Goal: Navigation & Orientation: Find specific page/section

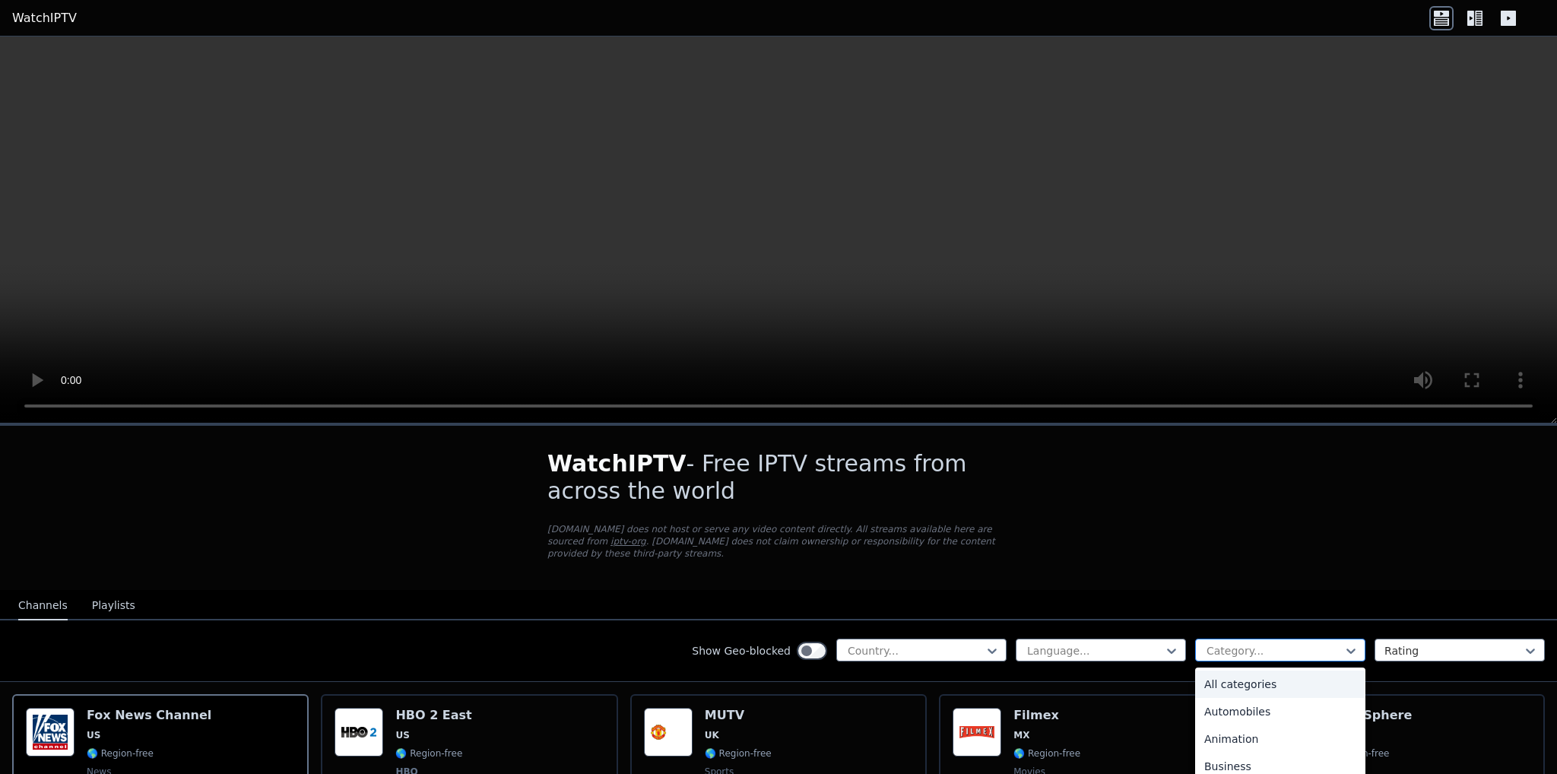
click at [1284, 643] on div at bounding box center [1274, 650] width 138 height 15
click at [943, 643] on div at bounding box center [915, 650] width 138 height 15
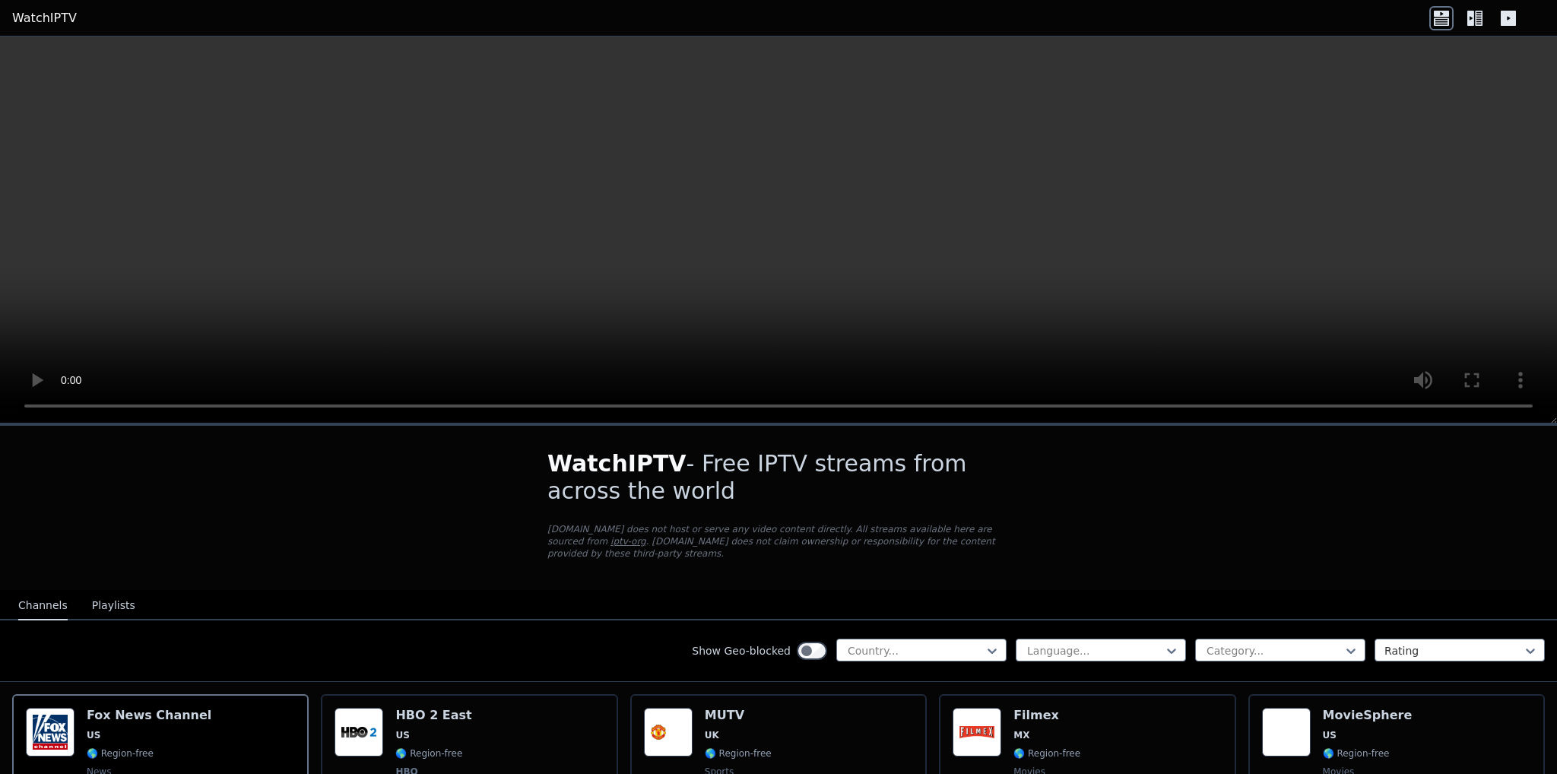
click at [114, 593] on button "Playlists" at bounding box center [113, 605] width 43 height 29
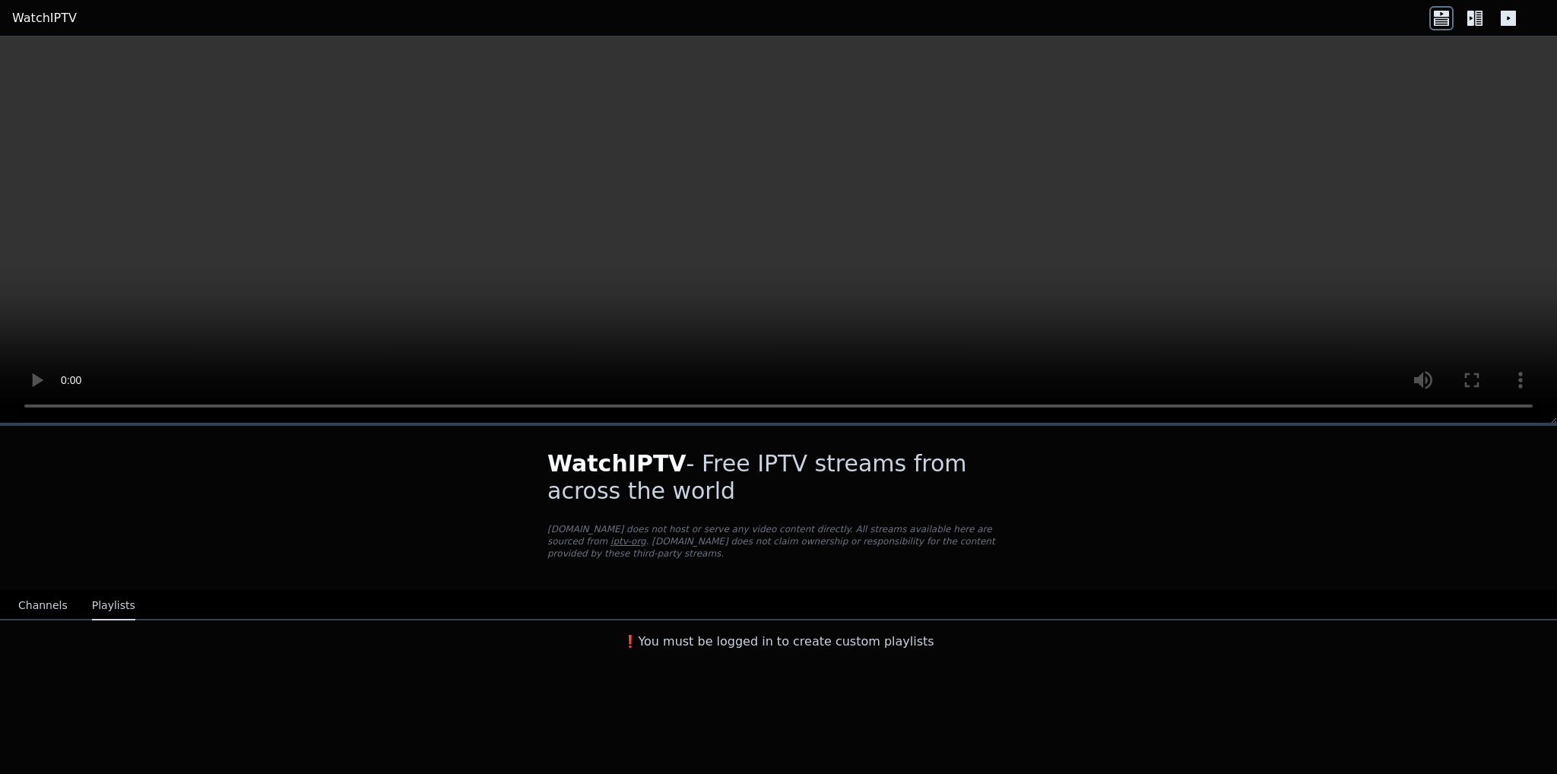
click at [46, 591] on button "Channels" at bounding box center [42, 605] width 49 height 29
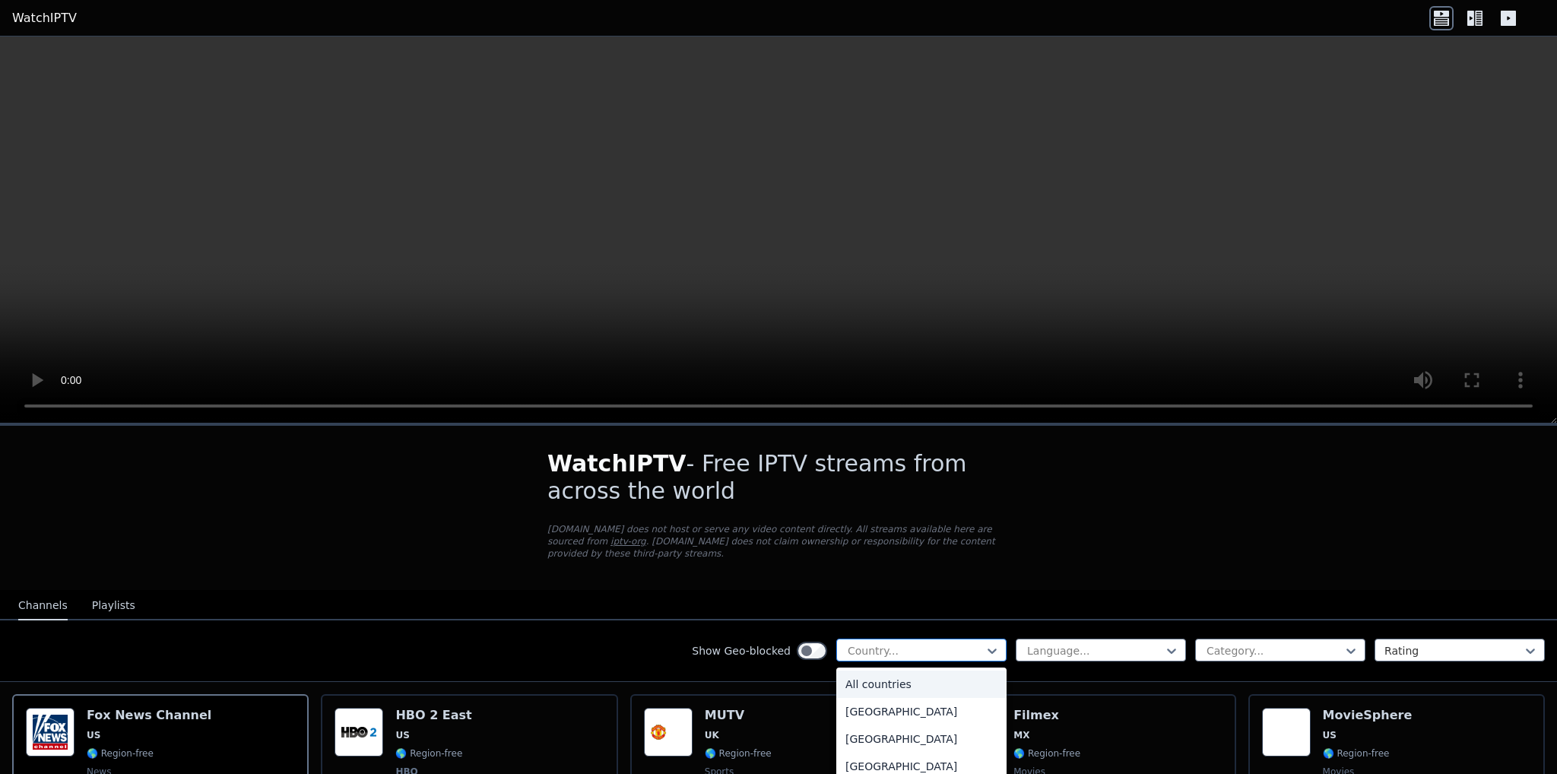
click at [846, 643] on div at bounding box center [915, 650] width 138 height 15
type input "**"
click at [859, 698] on div "[GEOGRAPHIC_DATA]" at bounding box center [921, 711] width 170 height 27
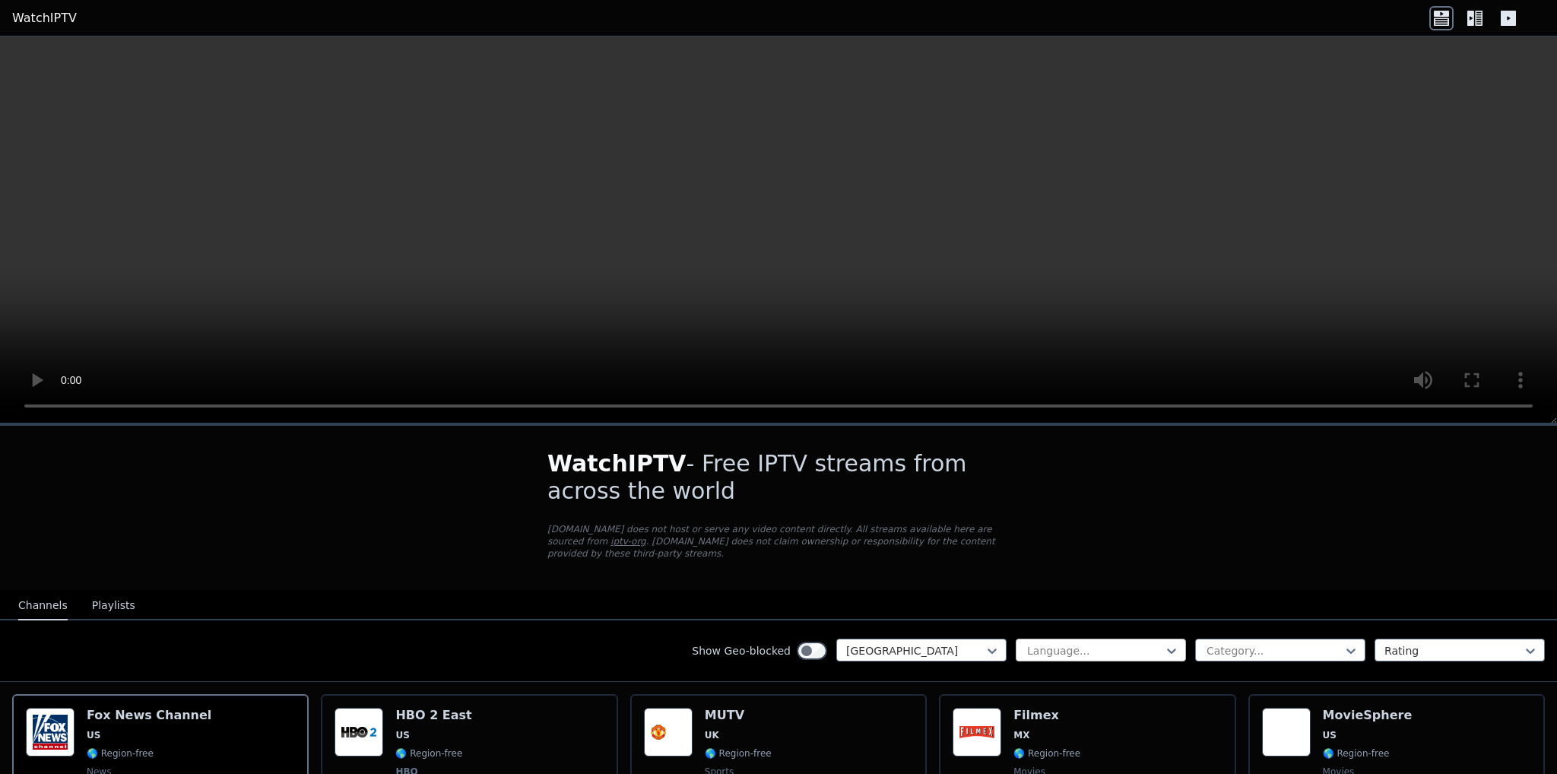
click at [1090, 639] on div "Language..." at bounding box center [1101, 650] width 170 height 23
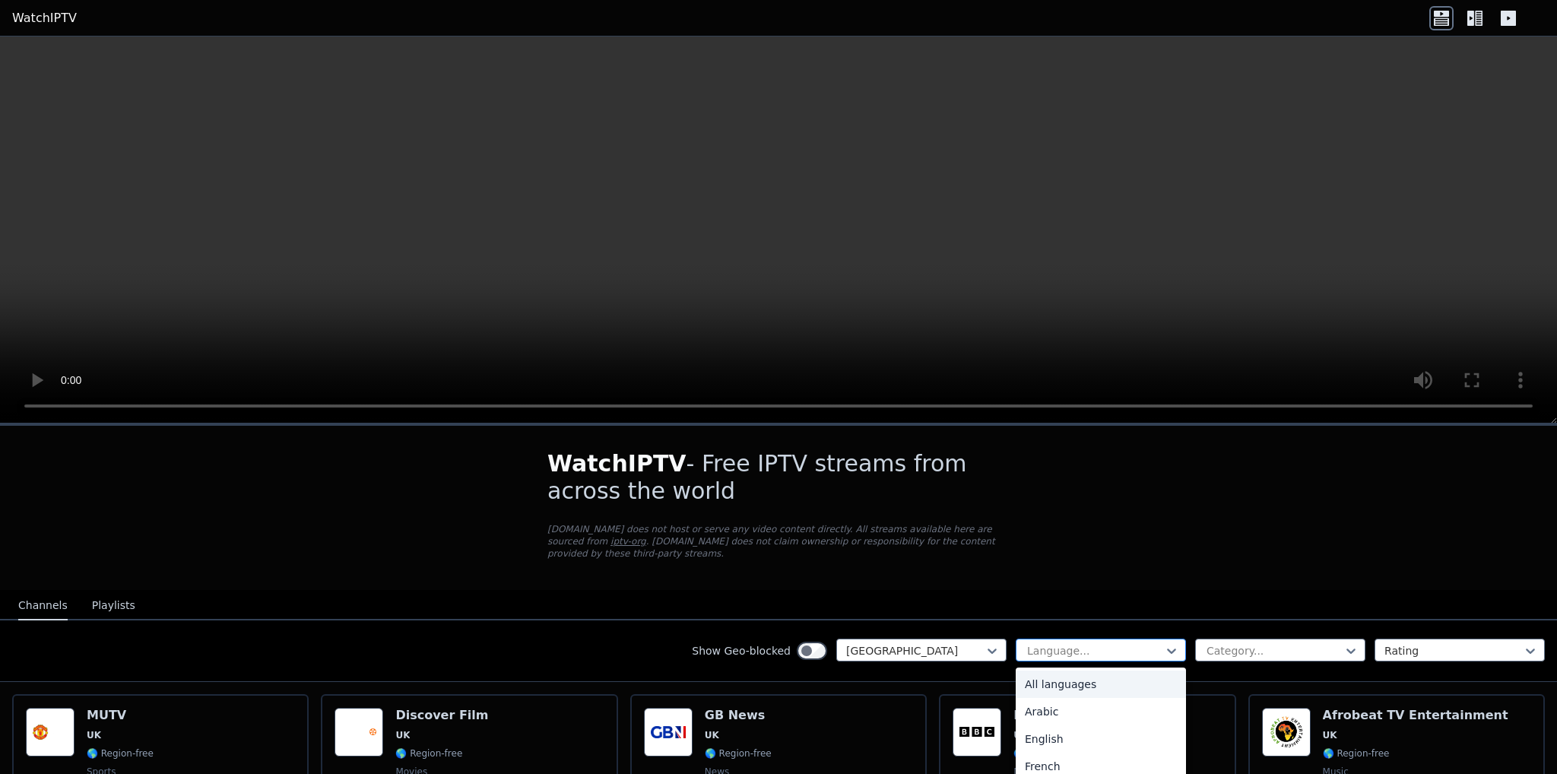
click at [1086, 639] on div "Language..." at bounding box center [1101, 650] width 170 height 23
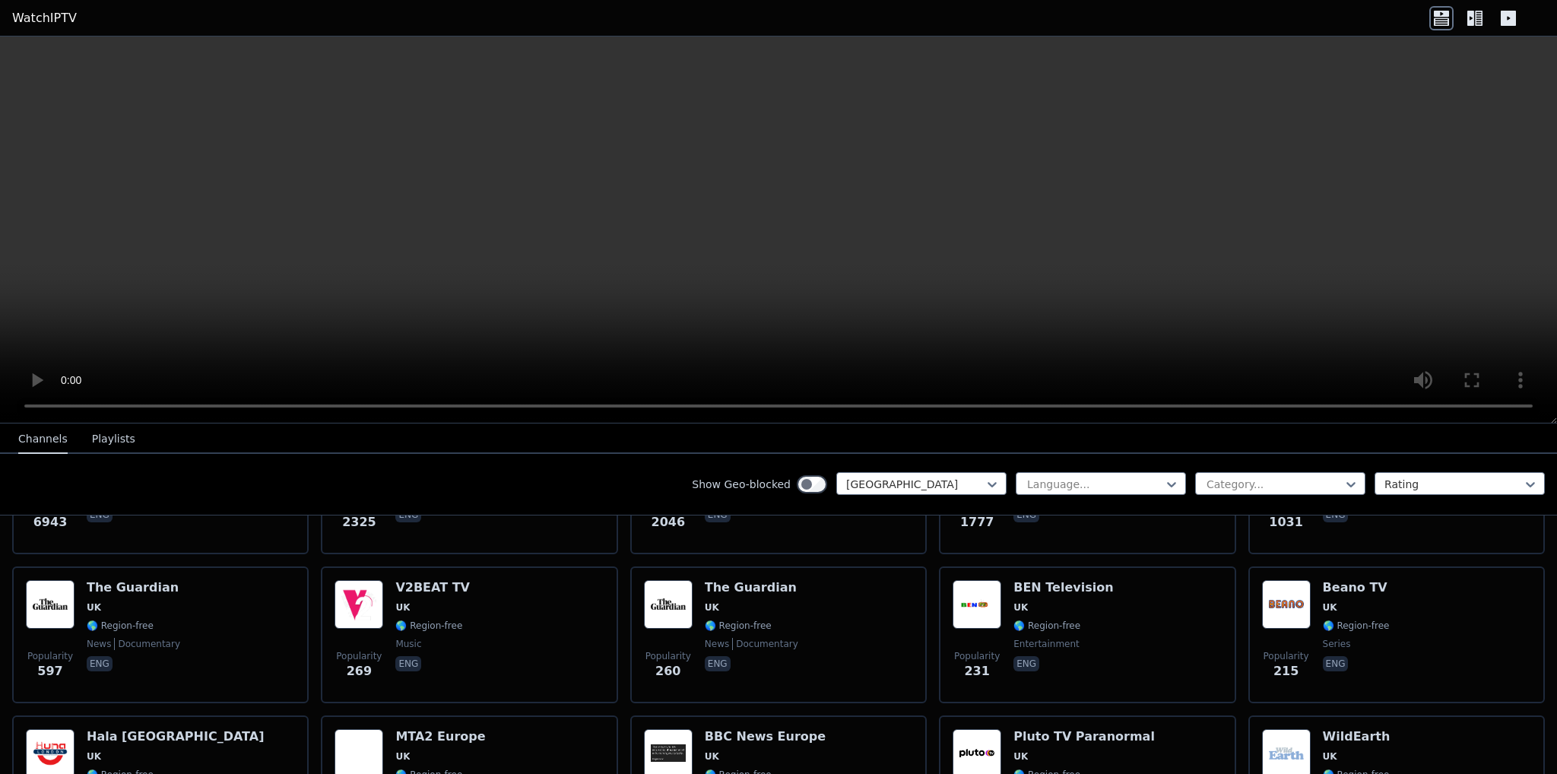
scroll to position [315, 0]
